Goal: Entertainment & Leisure: Consume media (video, audio)

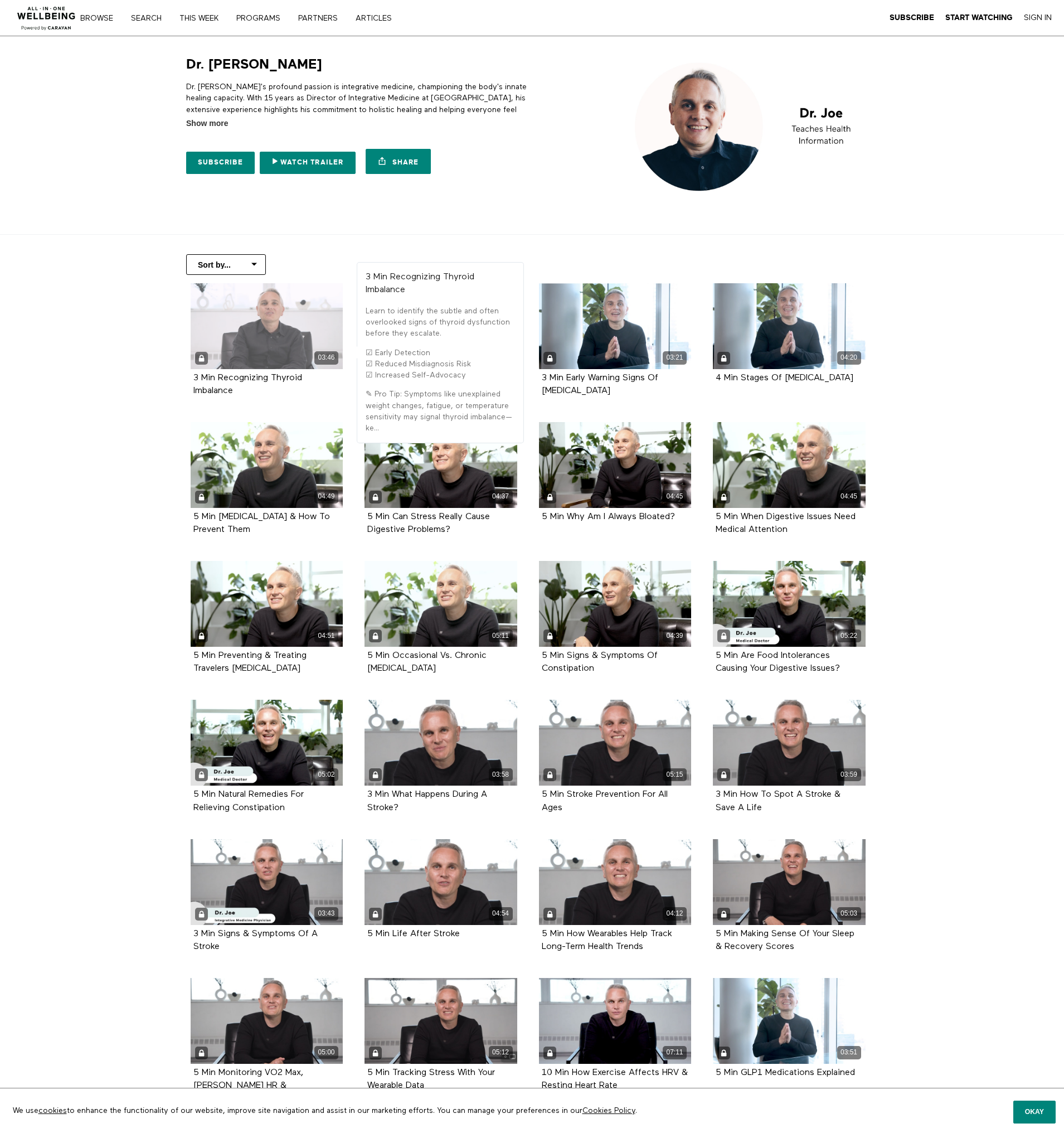
click at [291, 315] on div "03:46" at bounding box center [266, 326] width 153 height 86
